Goal: Find specific page/section: Find specific page/section

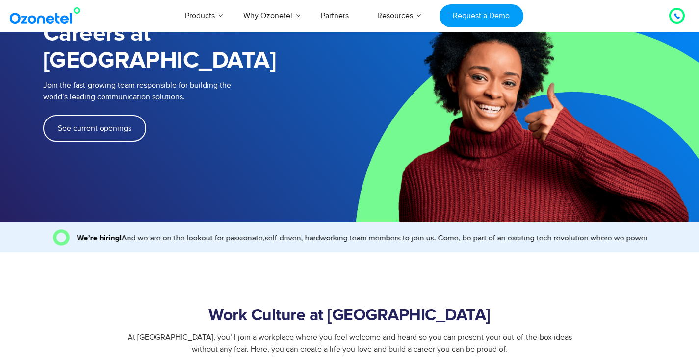
click at [113, 125] on span "See current openings" at bounding box center [95, 129] width 74 height 8
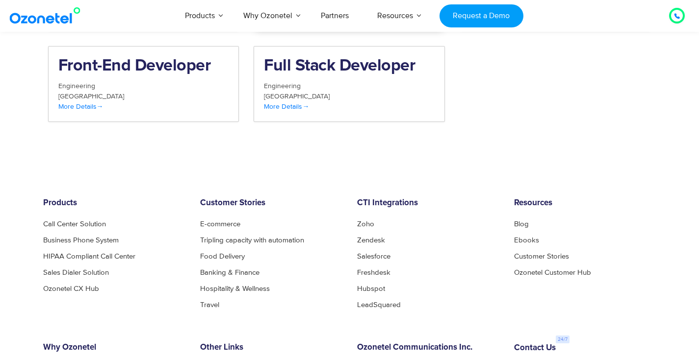
scroll to position [1016, 0]
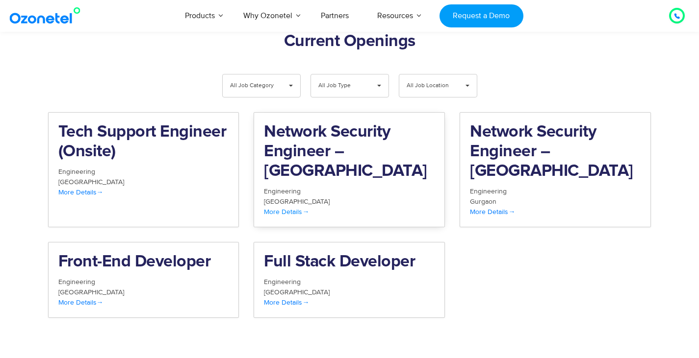
click at [309, 126] on h2 "Network Security Engineer – [GEOGRAPHIC_DATA]" at bounding box center [349, 152] width 171 height 59
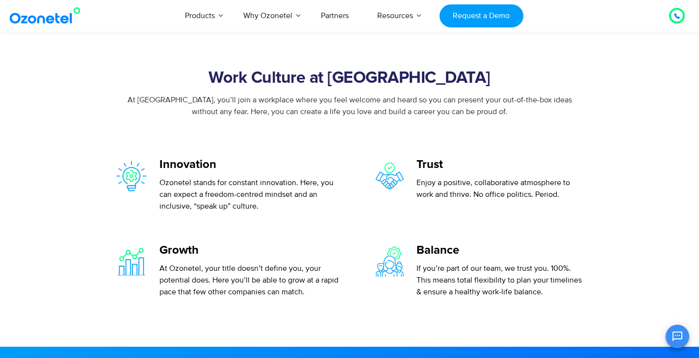
scroll to position [343, 0]
